Goal: Information Seeking & Learning: Find specific fact

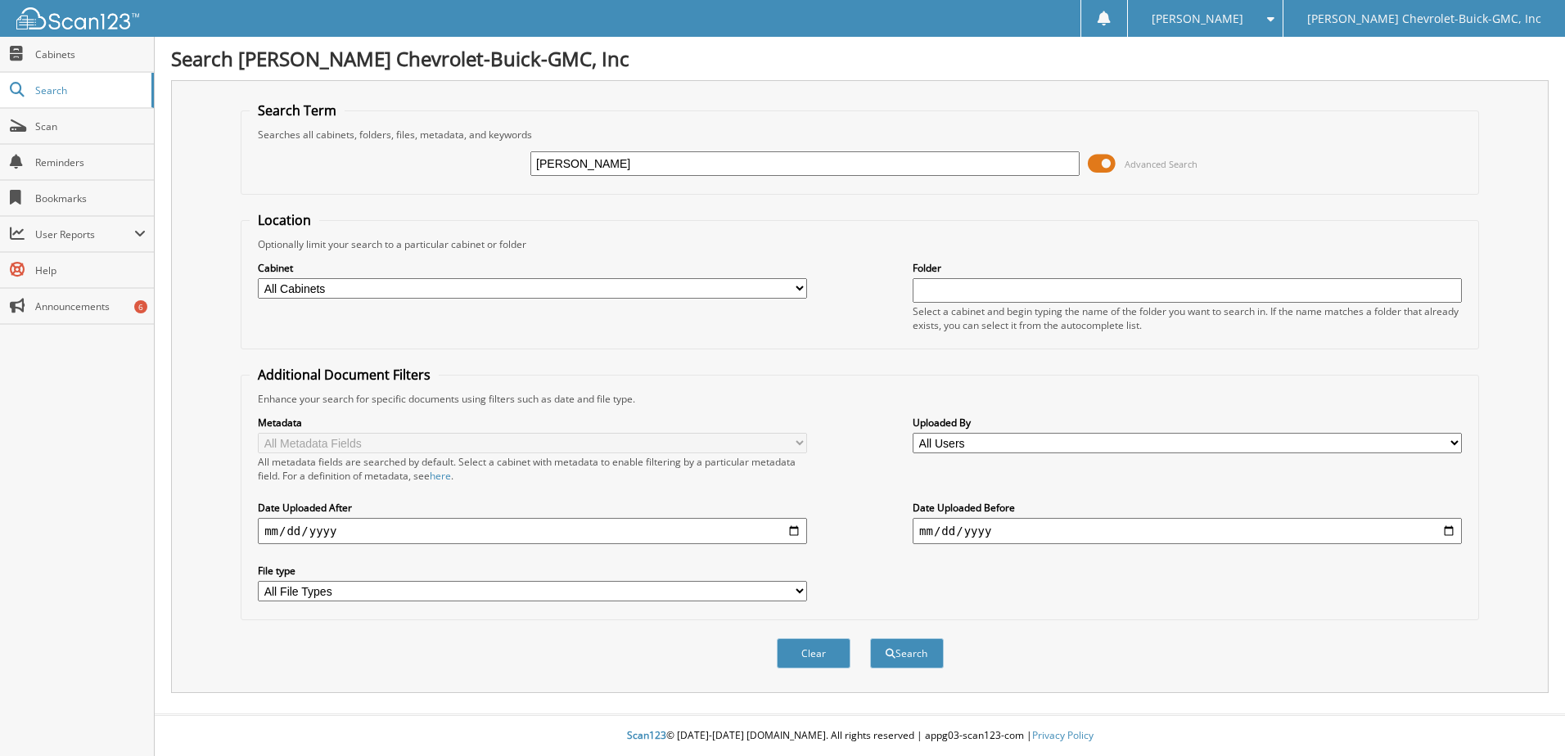
type input "[PERSON_NAME]"
click at [870, 639] on button "Search" at bounding box center [907, 654] width 74 height 30
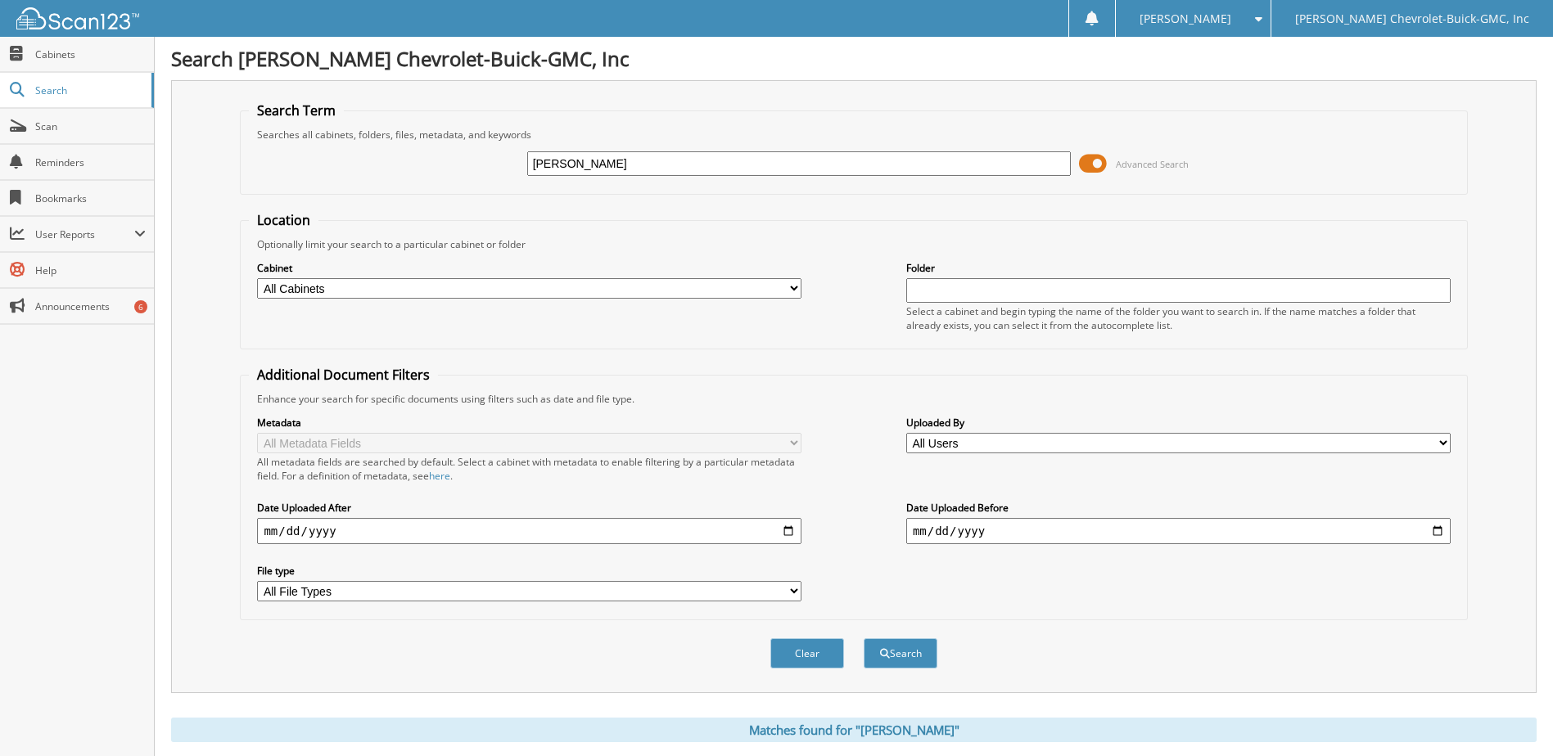
drag, startPoint x: 464, startPoint y: 187, endPoint x: 333, endPoint y: 231, distance: 138.2
click at [380, 210] on form "Search Term Searches all cabinets, folders, files, metadata, and keywords [PERS…" at bounding box center [853, 394] width 1227 height 585
type input "[PERSON_NAME]"
click at [864, 639] on button "Search" at bounding box center [901, 654] width 74 height 30
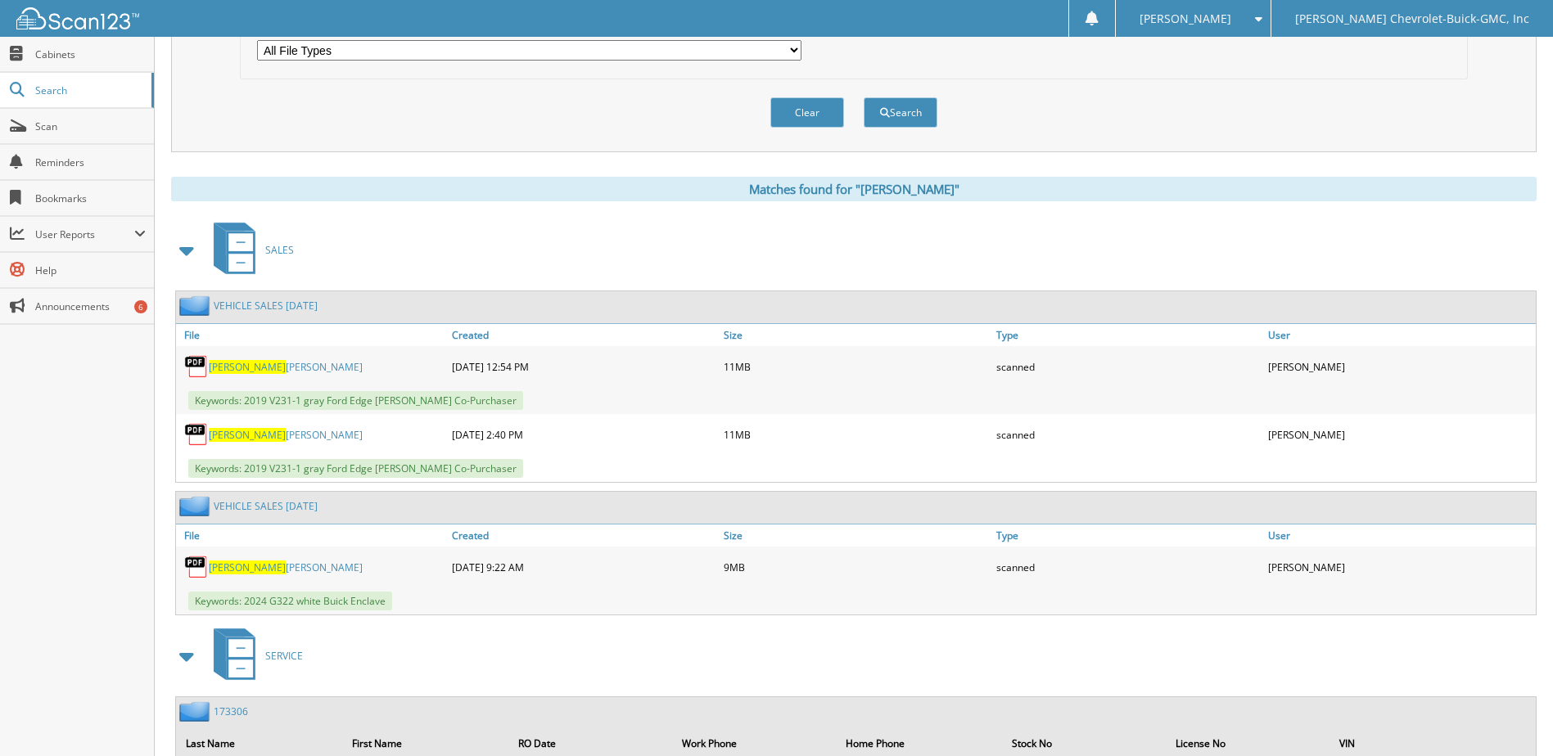
scroll to position [655, 0]
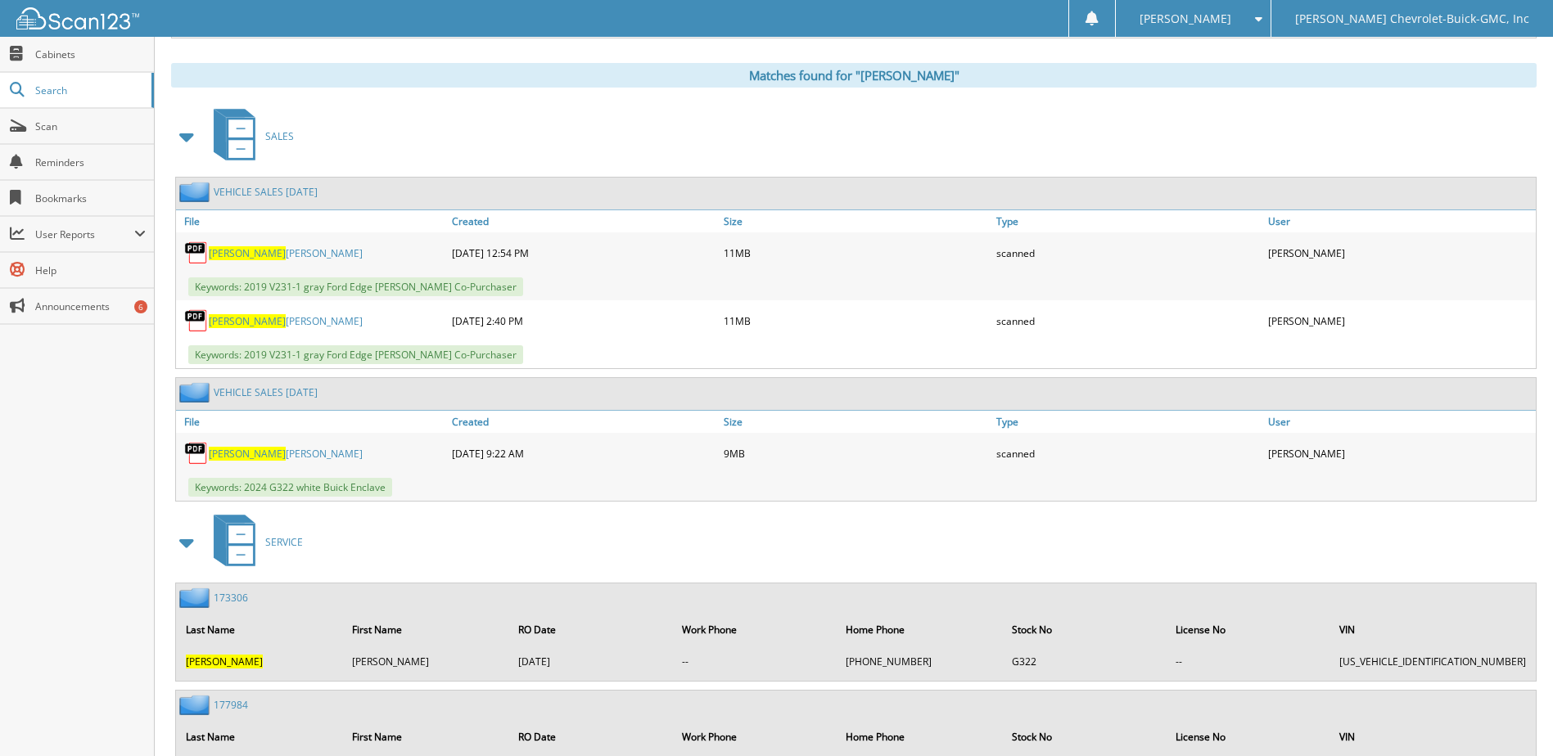
click at [289, 256] on link "WINELAND ROWENA" at bounding box center [286, 253] width 154 height 14
